Goal: Transaction & Acquisition: Purchase product/service

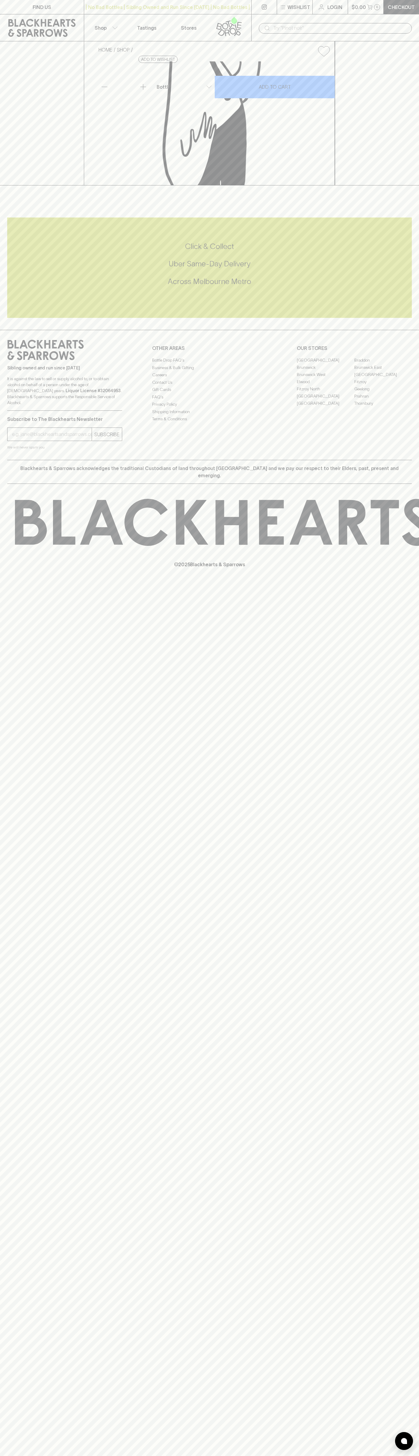
click at [398, 286] on div "Click & Collect Uber Same-Day Delivery Across [GEOGRAPHIC_DATA] Metro" at bounding box center [209, 263] width 405 height 45
click at [41, 1455] on html "FIND US | No Bad Bottles | Sibling Owned and Run Since [DATE] | No Bad Bottles …" at bounding box center [209, 728] width 419 height 1456
click at [16, 17] on link at bounding box center [42, 27] width 84 height 27
